Goal: Navigation & Orientation: Go to known website

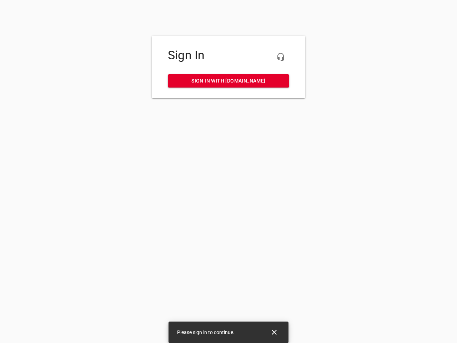
click at [280, 57] on icon "button" at bounding box center [280, 56] width 9 height 9
click at [274, 332] on icon "Close" at bounding box center [274, 331] width 5 height 5
